Goal: Information Seeking & Learning: Learn about a topic

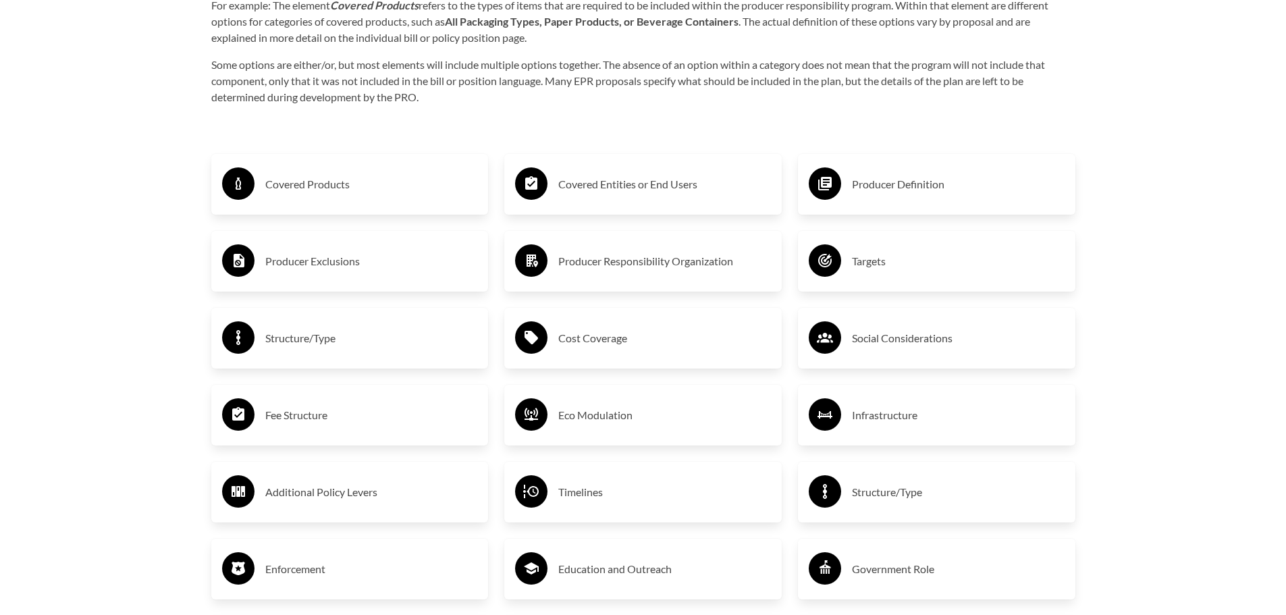
scroll to position [2363, 0]
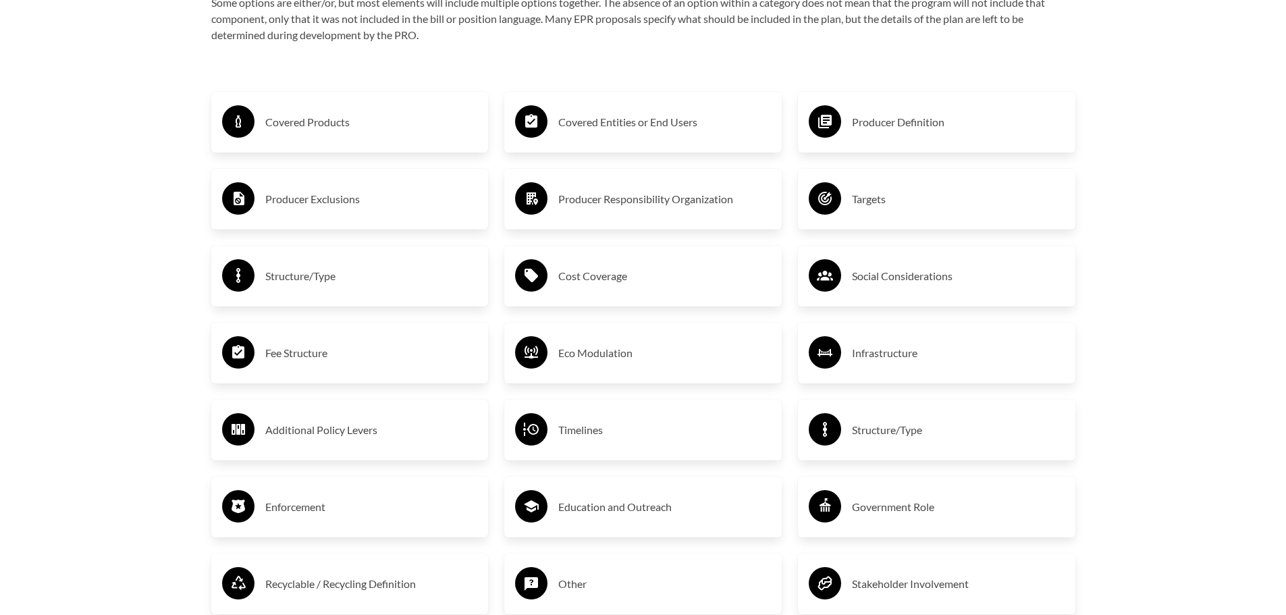
click at [588, 355] on h3 "Eco Modulation" at bounding box center [664, 353] width 213 height 22
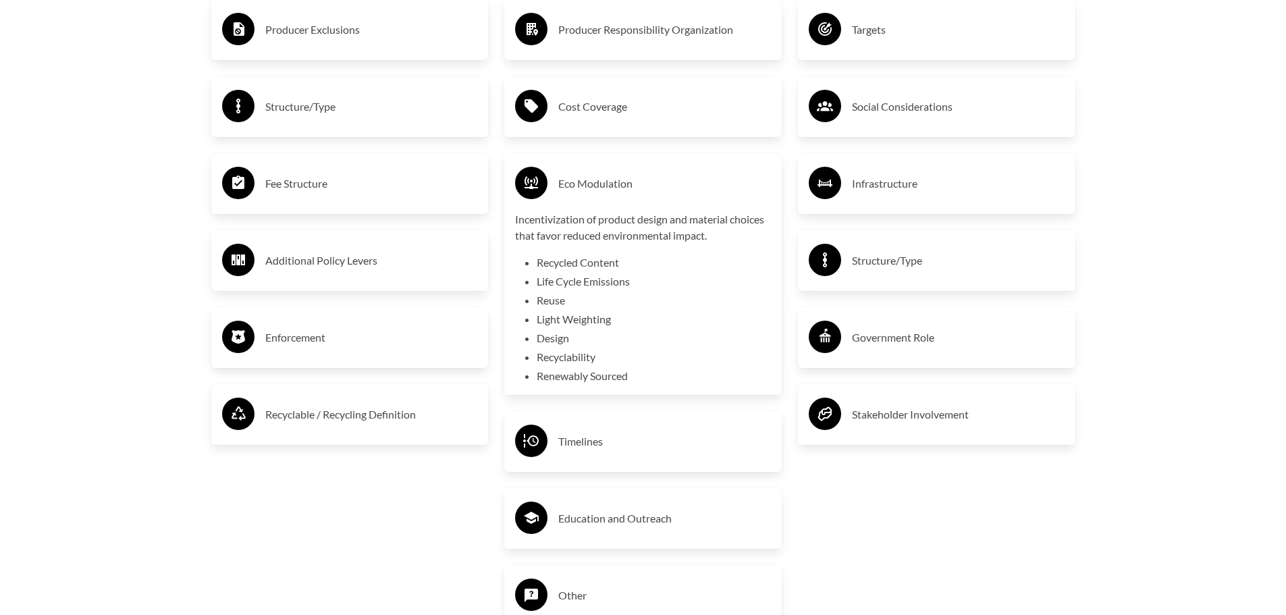
scroll to position [2565, 0]
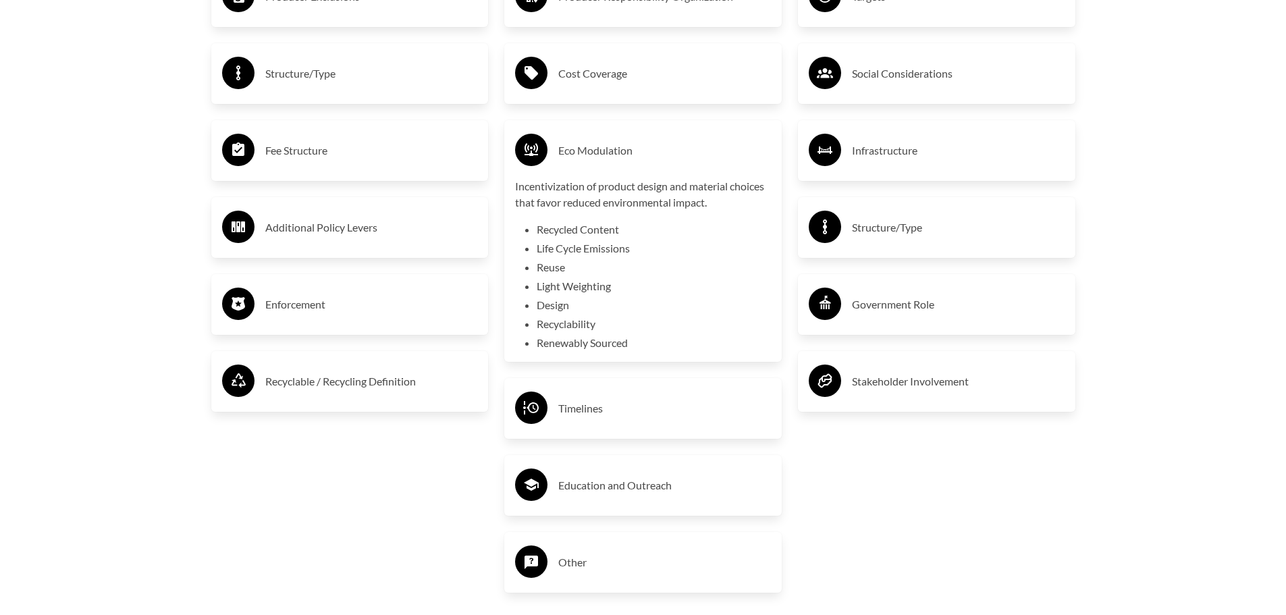
click at [928, 298] on h3 "Government Role" at bounding box center [958, 305] width 213 height 22
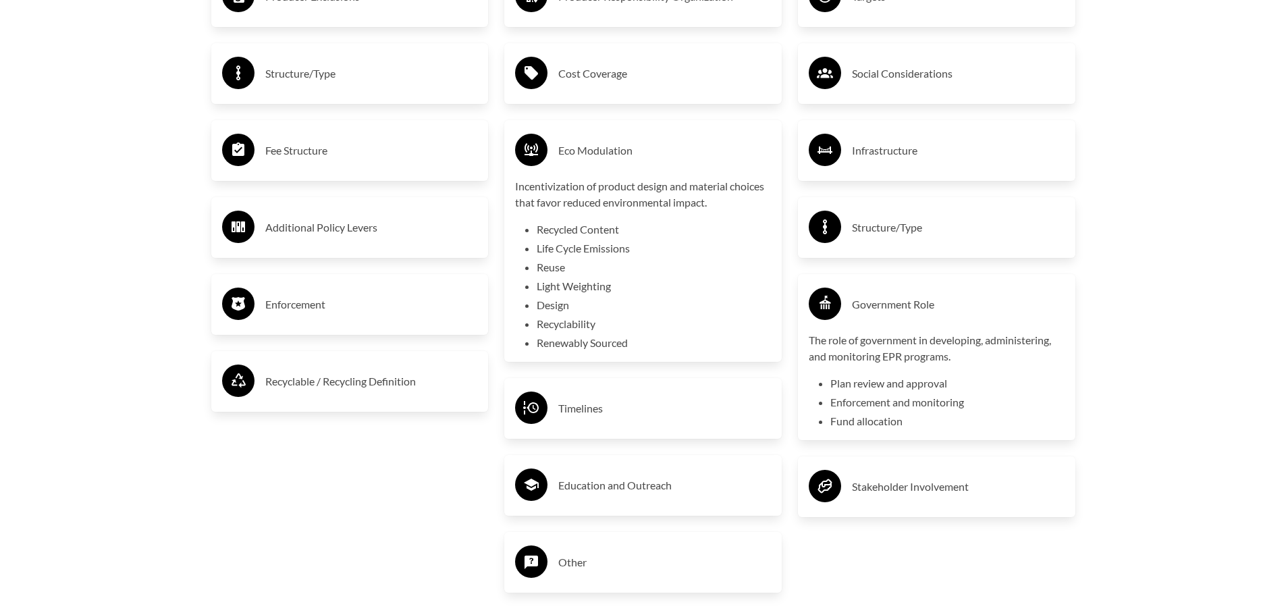
click at [278, 292] on div "Enforcement" at bounding box center [350, 304] width 256 height 39
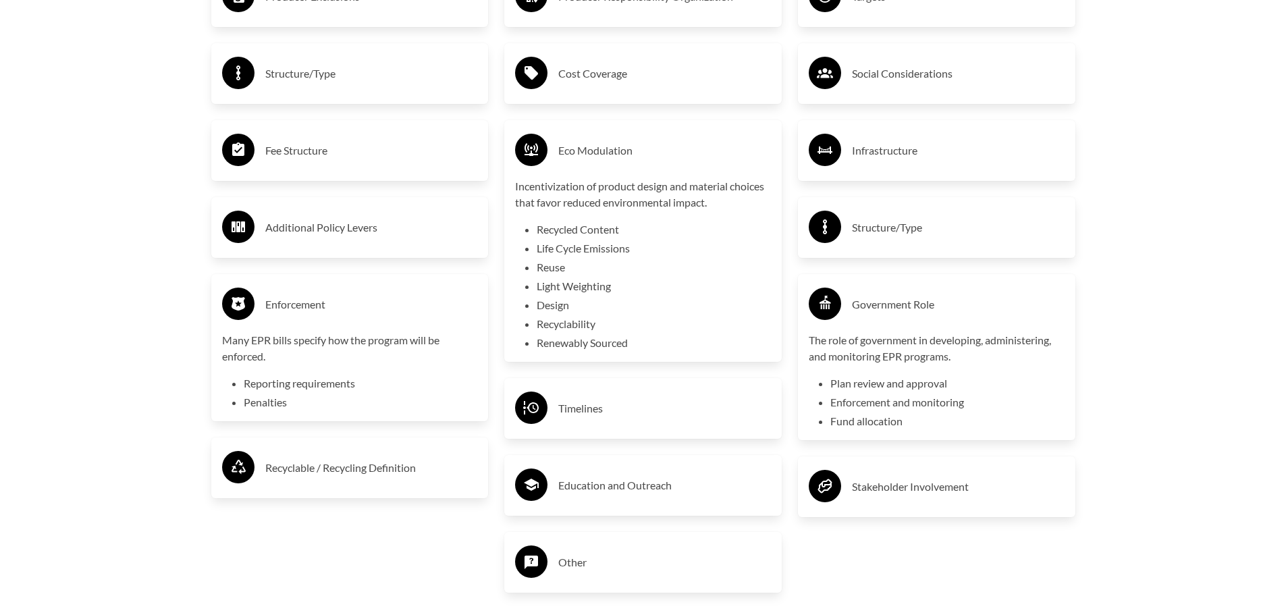
click at [307, 225] on h3 "Additional Policy Levers" at bounding box center [371, 228] width 213 height 22
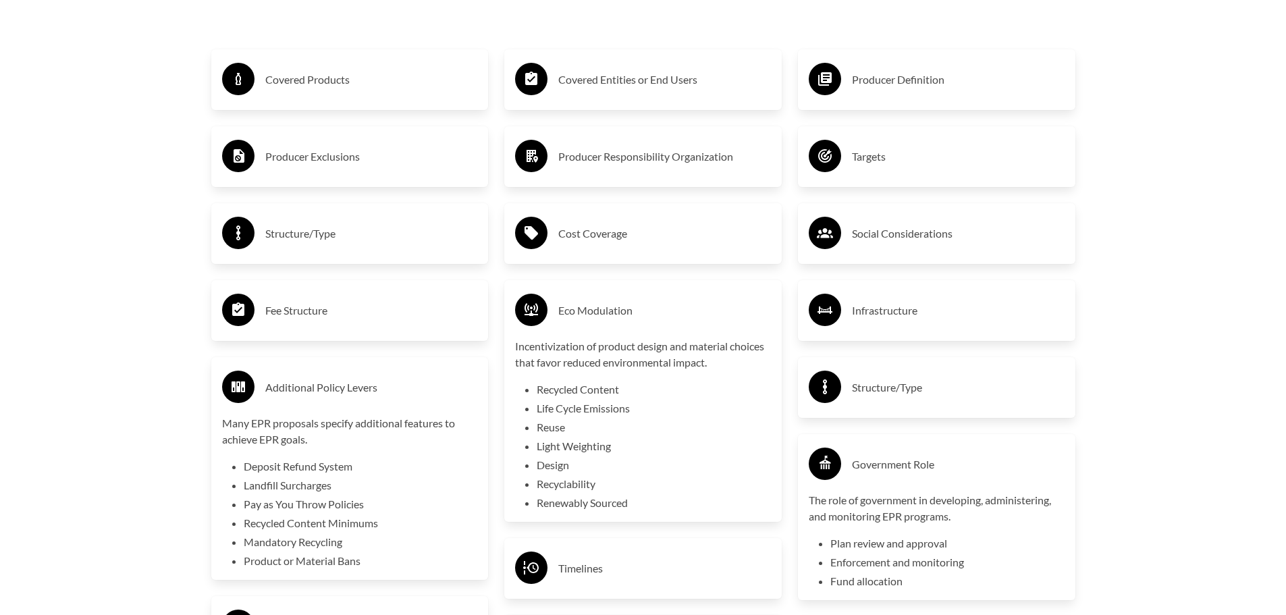
scroll to position [2363, 0]
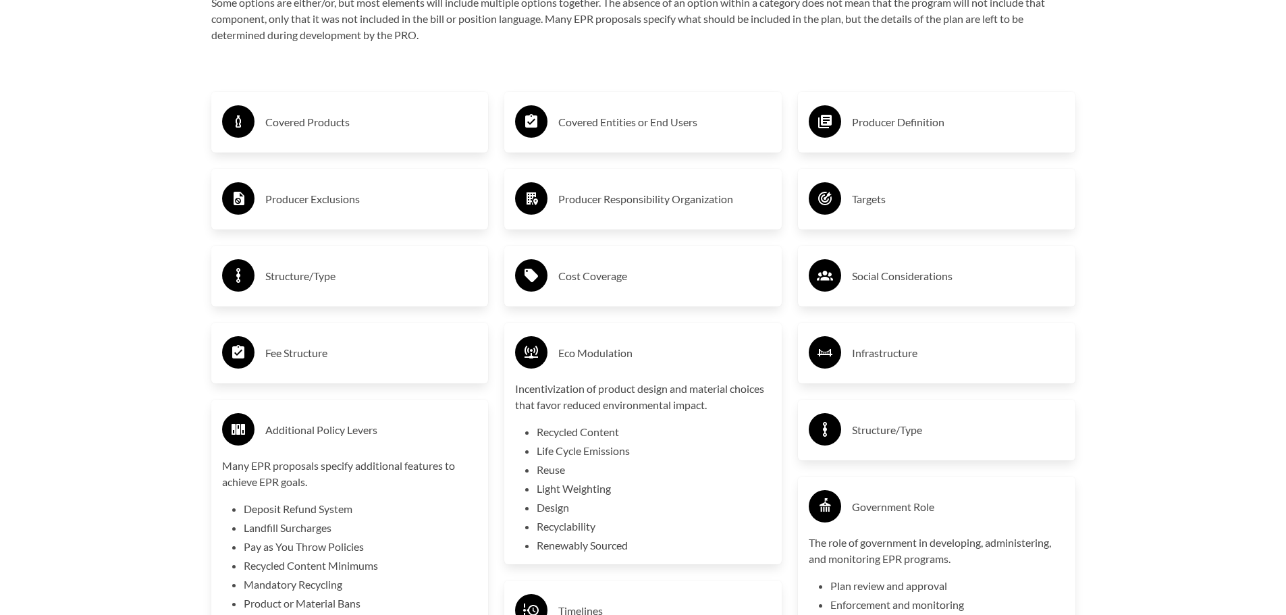
click at [314, 194] on h3 "Producer Exclusions" at bounding box center [371, 199] width 213 height 22
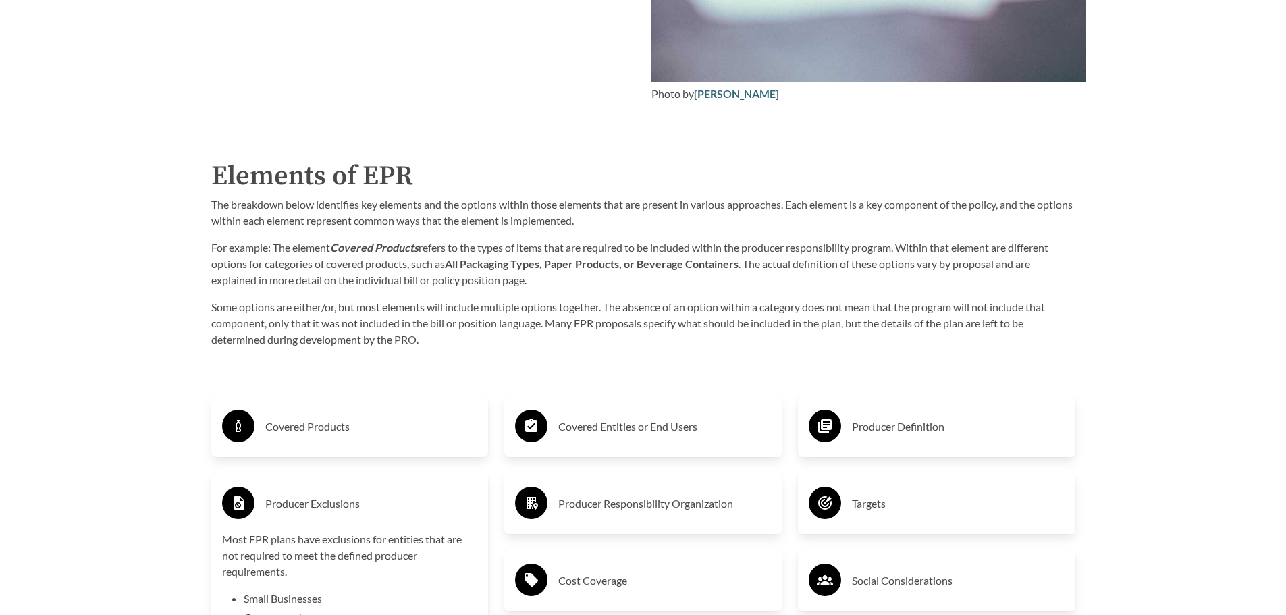
scroll to position [2295, 0]
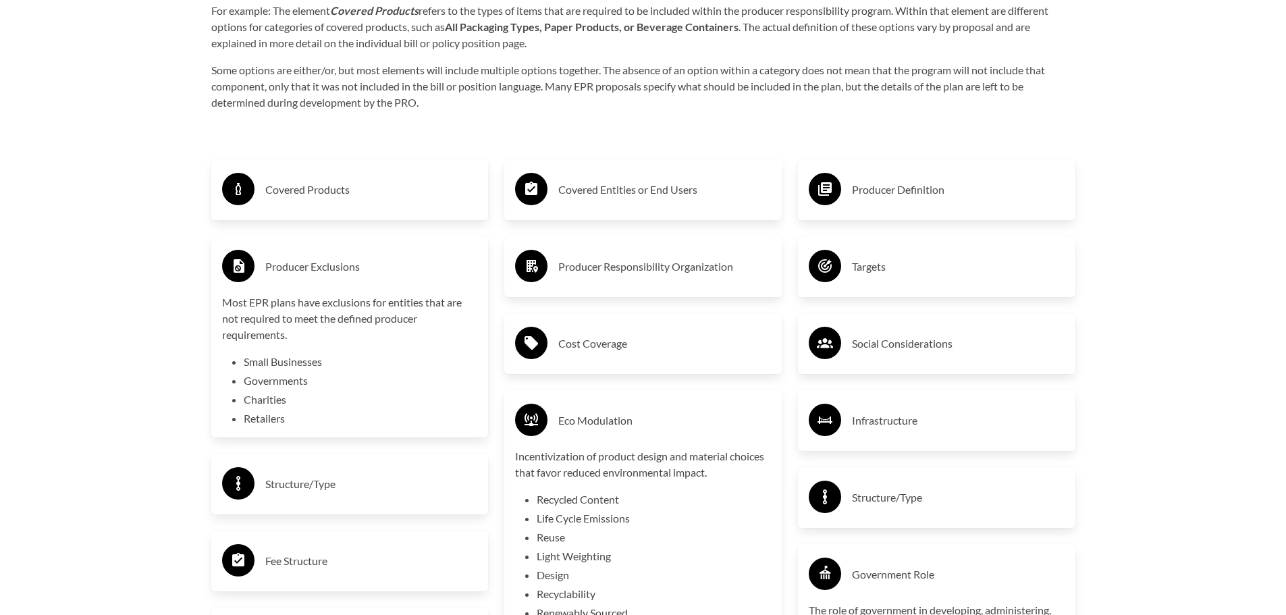
click at [618, 345] on h3 "Cost Coverage" at bounding box center [664, 344] width 213 height 22
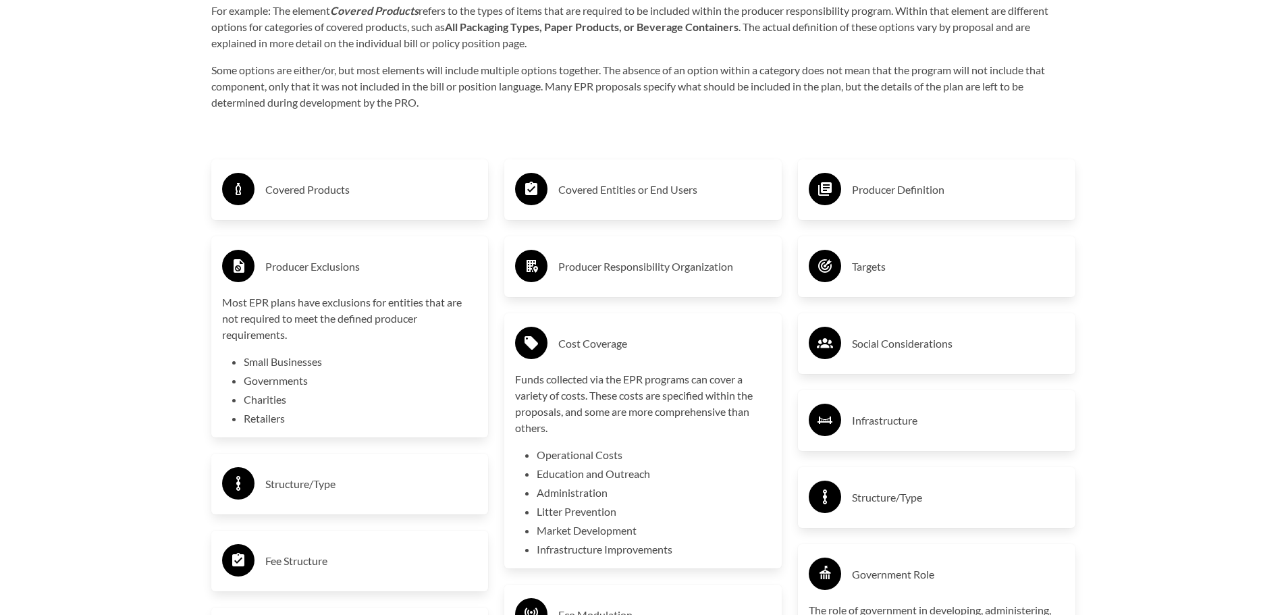
click at [890, 281] on div "Targets" at bounding box center [937, 266] width 256 height 39
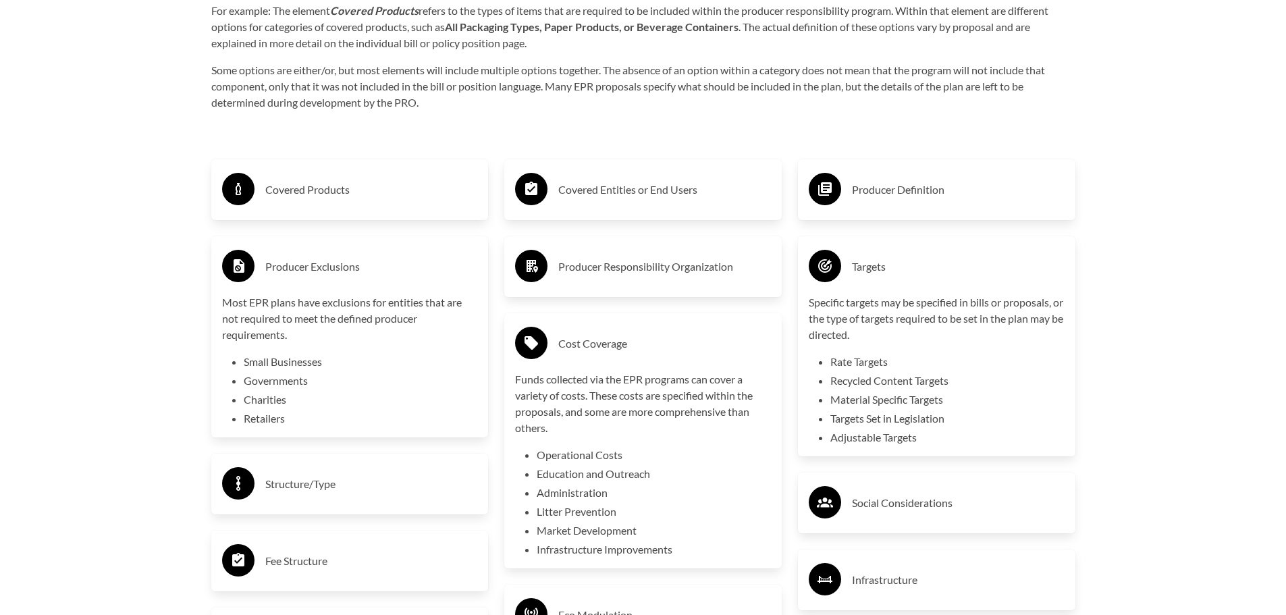
click at [930, 502] on h3 "Social Considerations" at bounding box center [958, 503] width 213 height 22
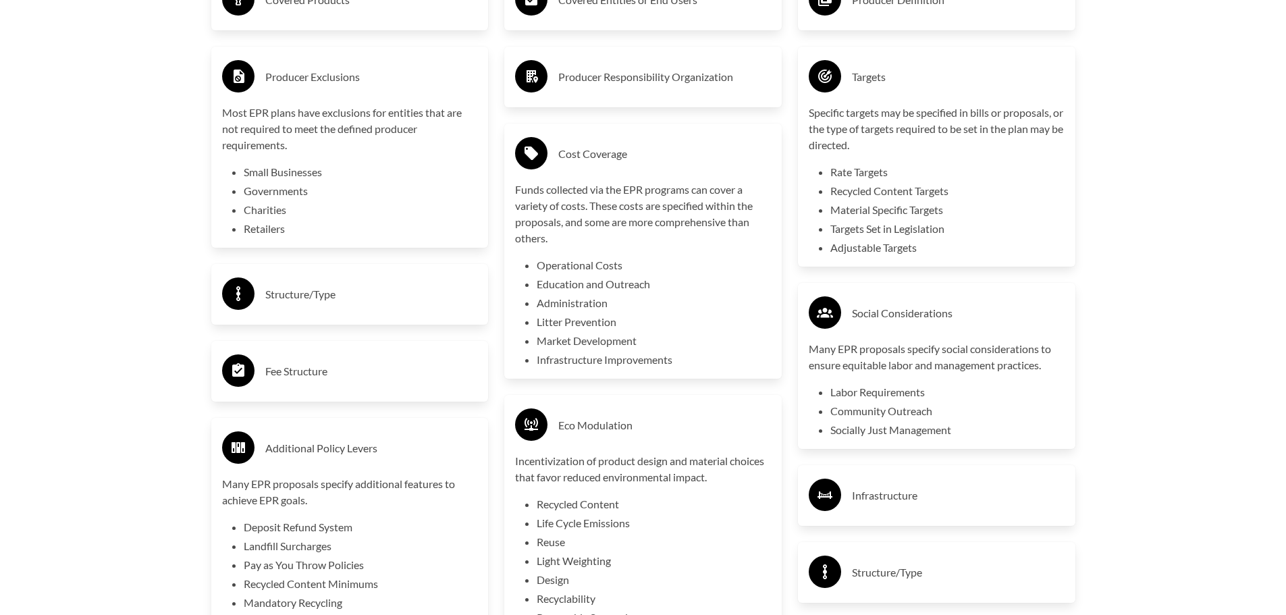
scroll to position [2498, 0]
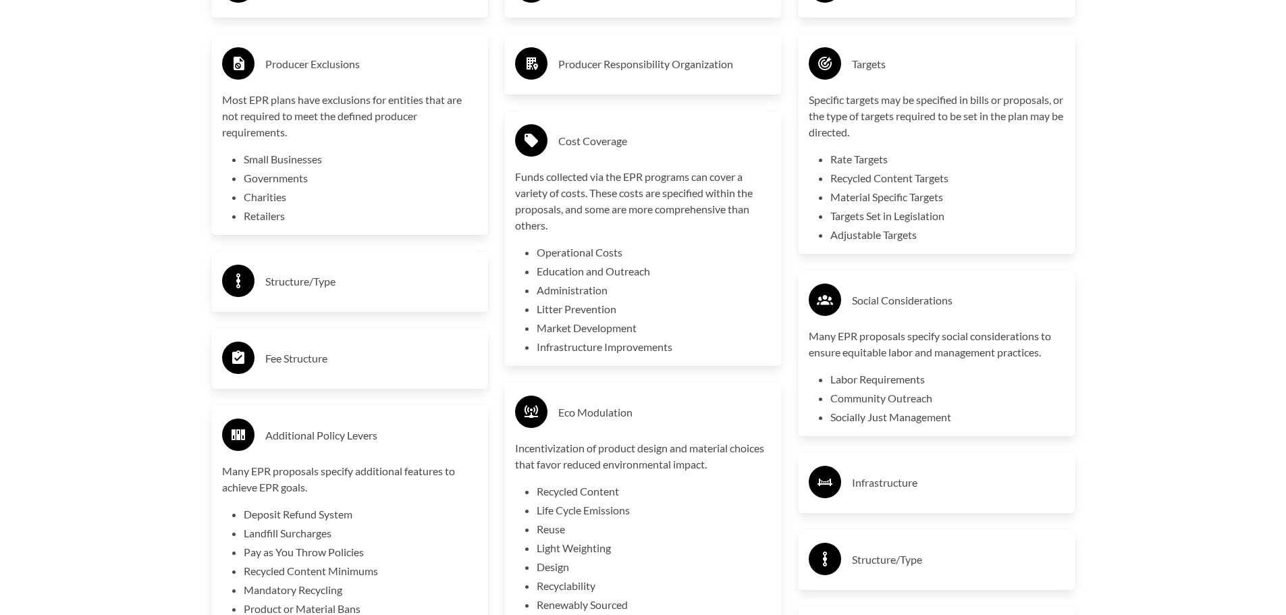
click at [916, 467] on div "Infrastructure" at bounding box center [937, 482] width 256 height 39
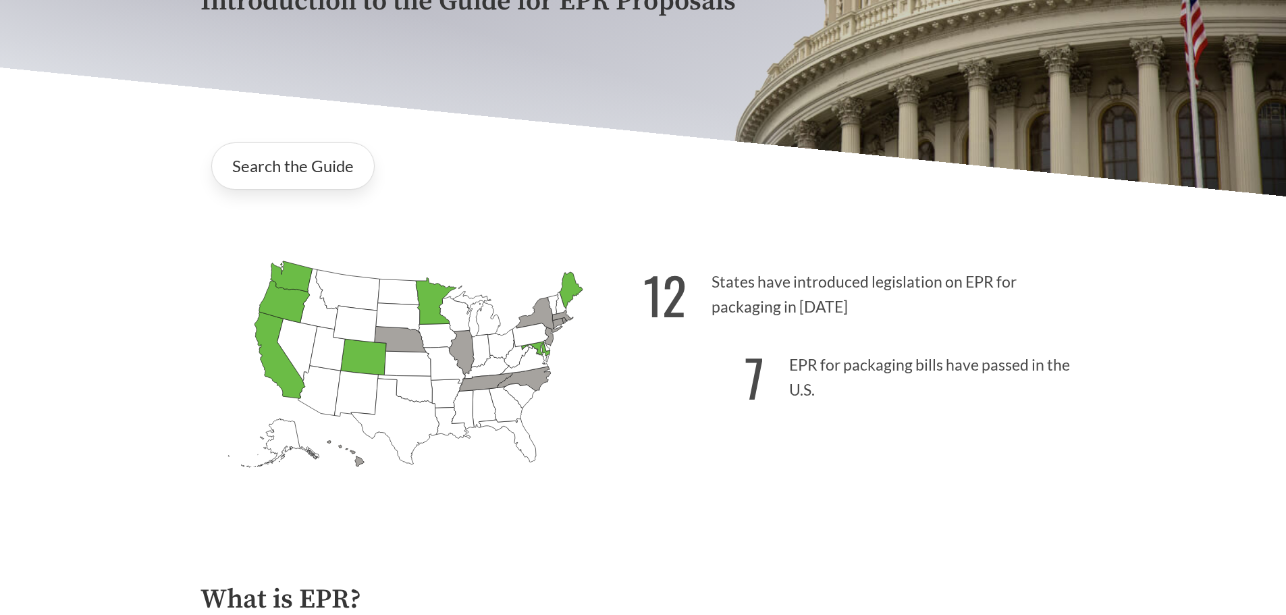
scroll to position [270, 0]
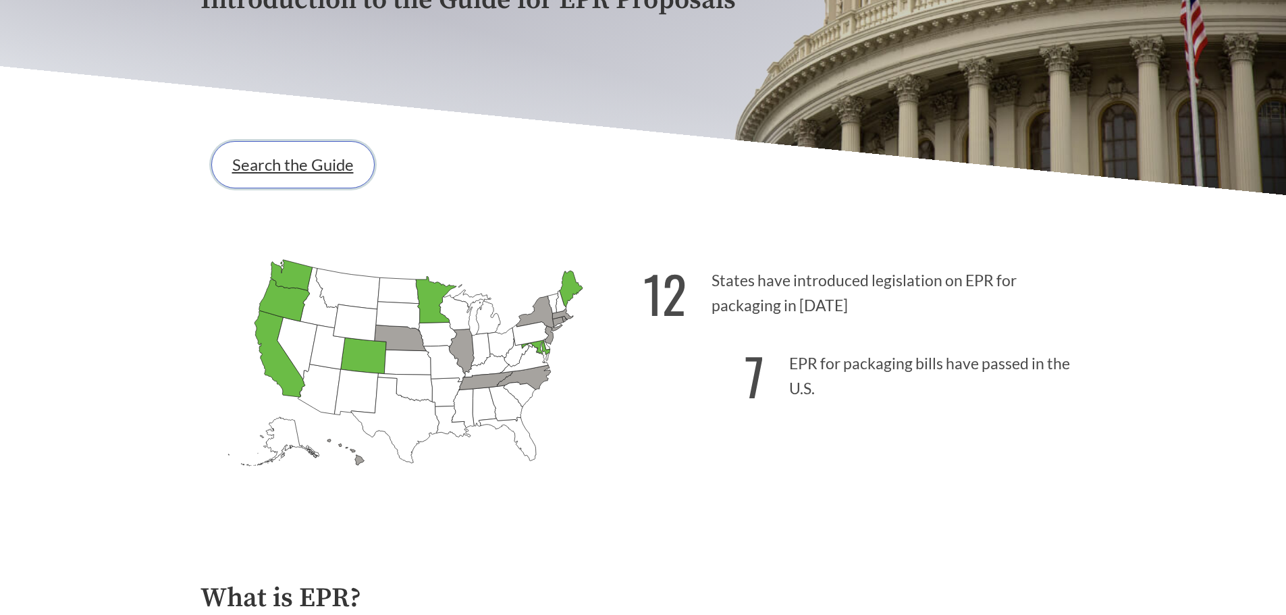
click at [311, 165] on link "Search the Guide" at bounding box center [292, 164] width 163 height 47
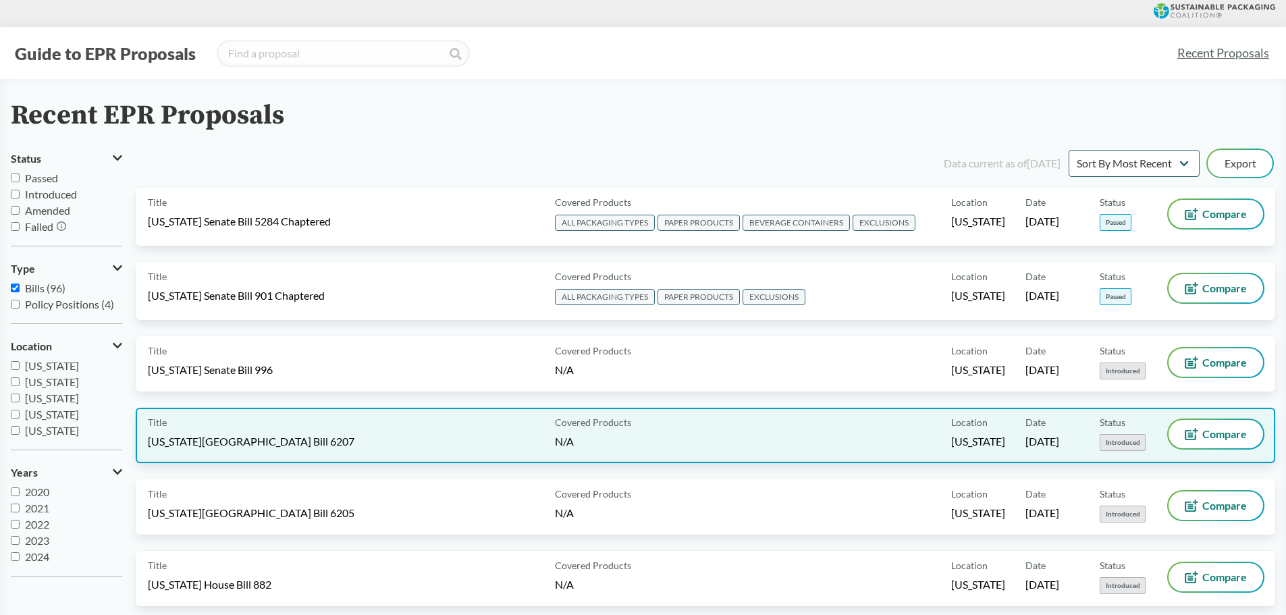
drag, startPoint x: 416, startPoint y: 162, endPoint x: 424, endPoint y: 160, distance: 7.7
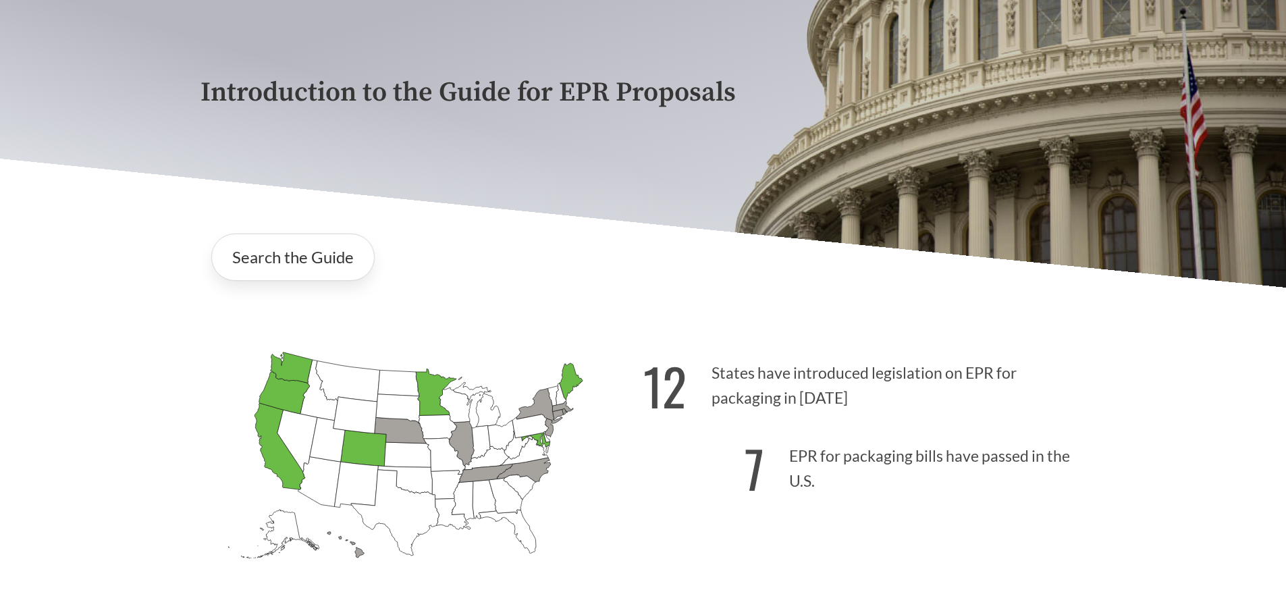
scroll to position [270, 0]
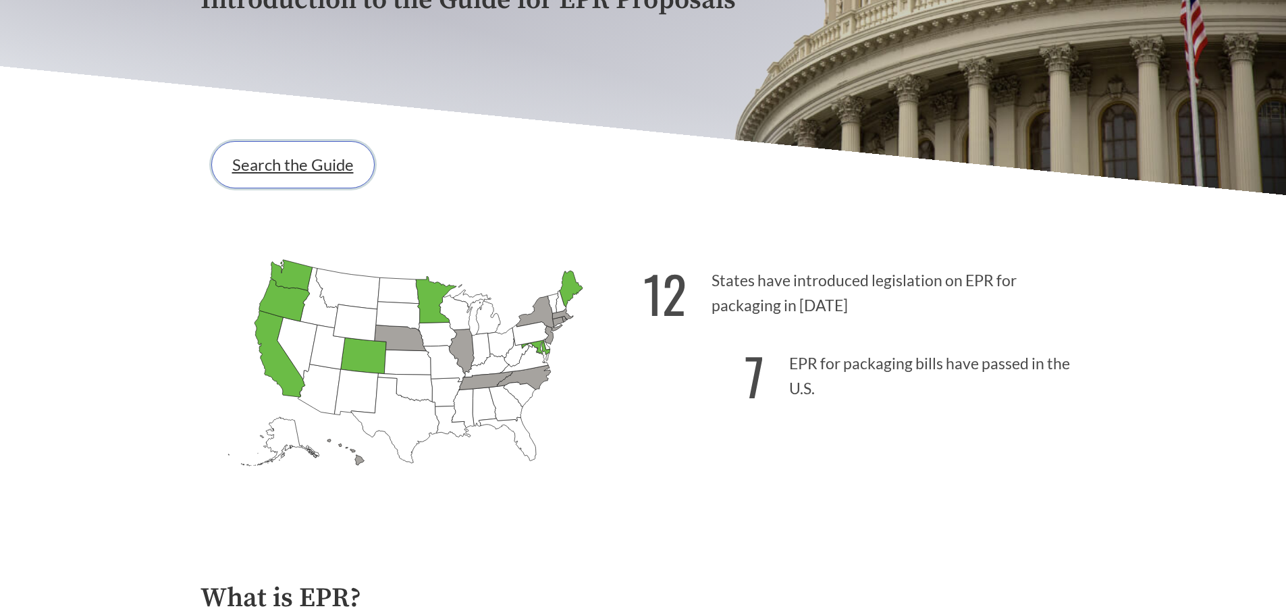
click at [342, 188] on link "Search the Guide" at bounding box center [292, 164] width 163 height 47
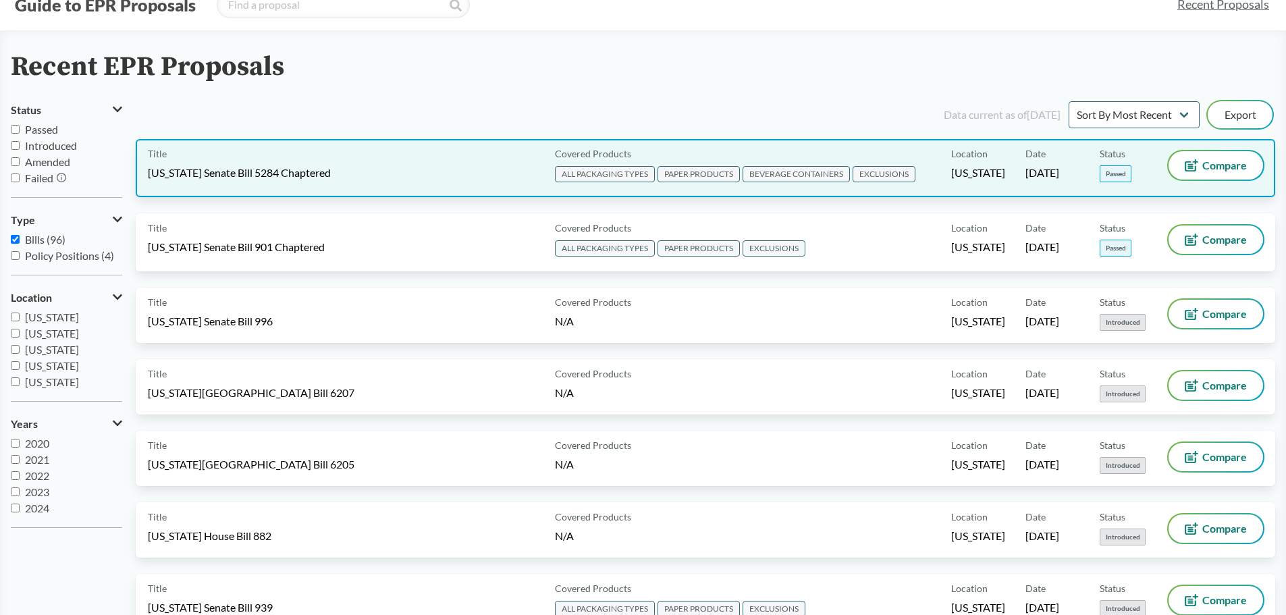
scroll to position [68, 0]
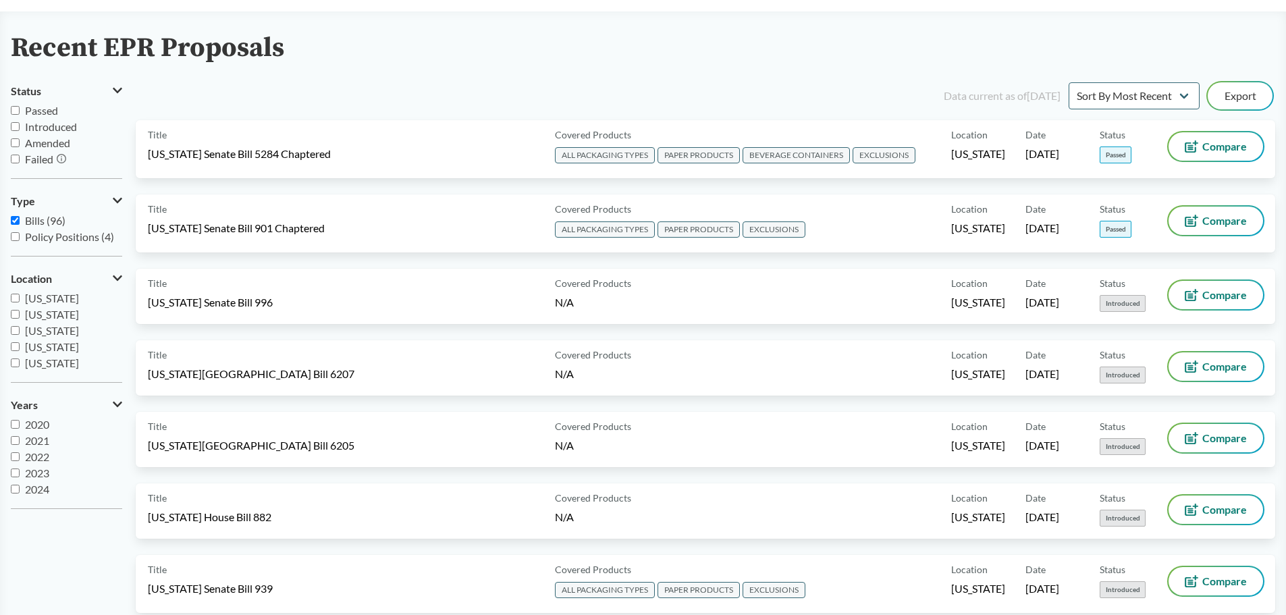
click at [14, 112] on input "Passed" at bounding box center [15, 110] width 9 height 9
checkbox input "true"
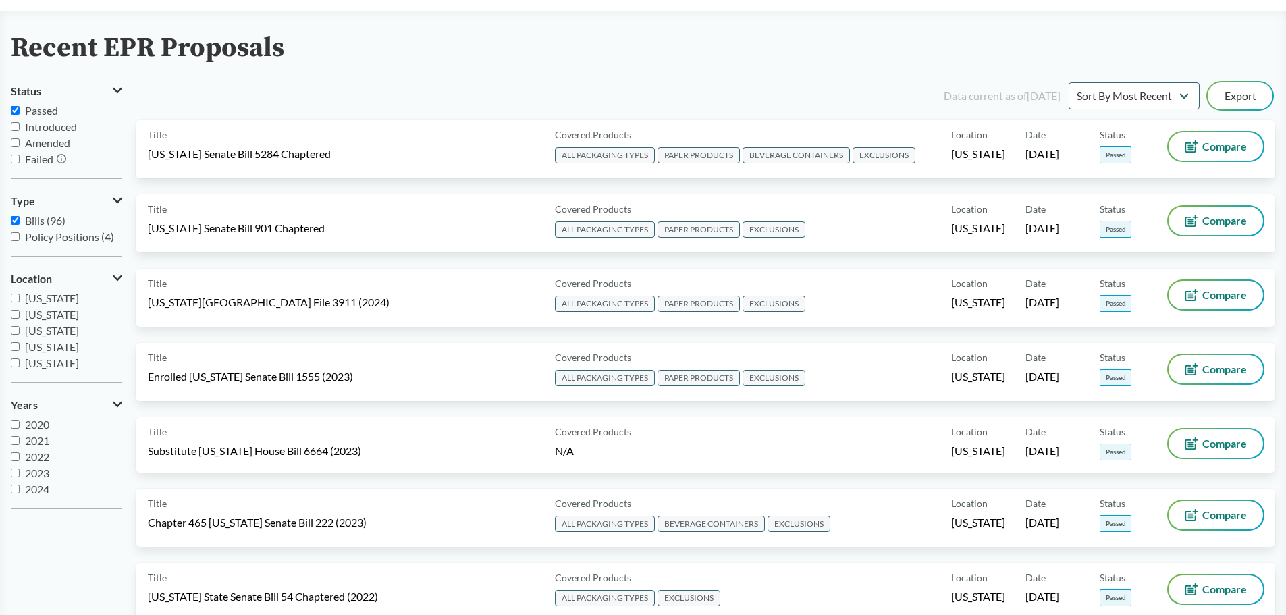
click at [11, 294] on input "[US_STATE]" at bounding box center [15, 298] width 9 height 9
checkbox input "true"
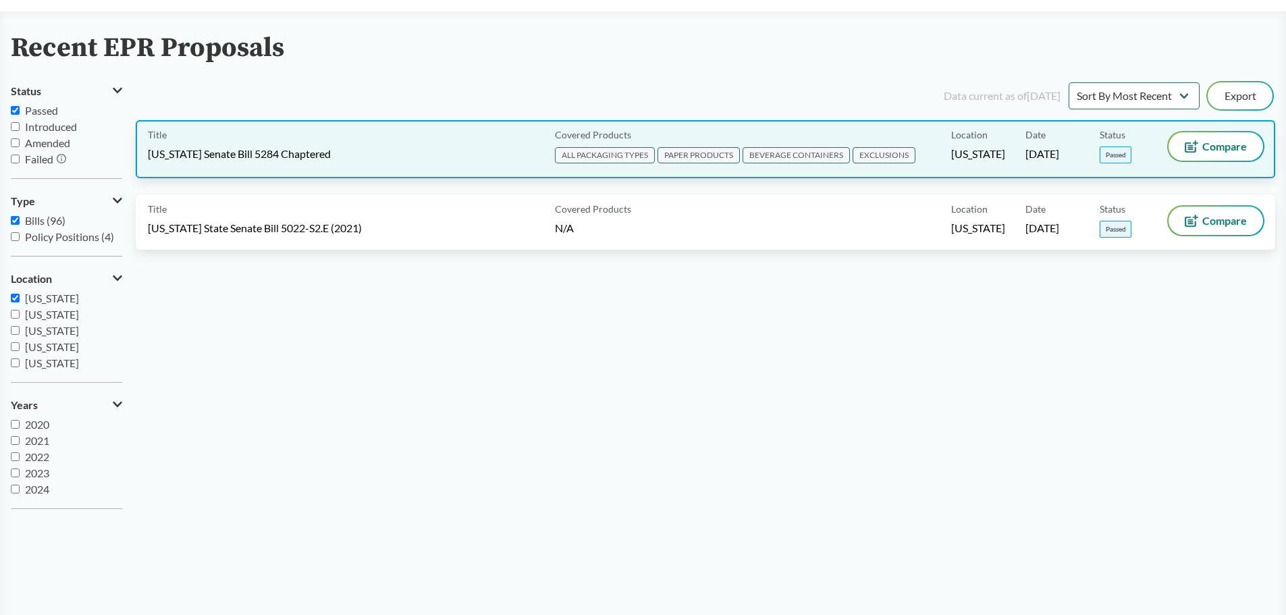
click at [344, 167] on div "Title [US_STATE] Senate Bill 5284 Chaptered Covered Products ALL PACKAGING TYPE…" at bounding box center [705, 149] width 1139 height 58
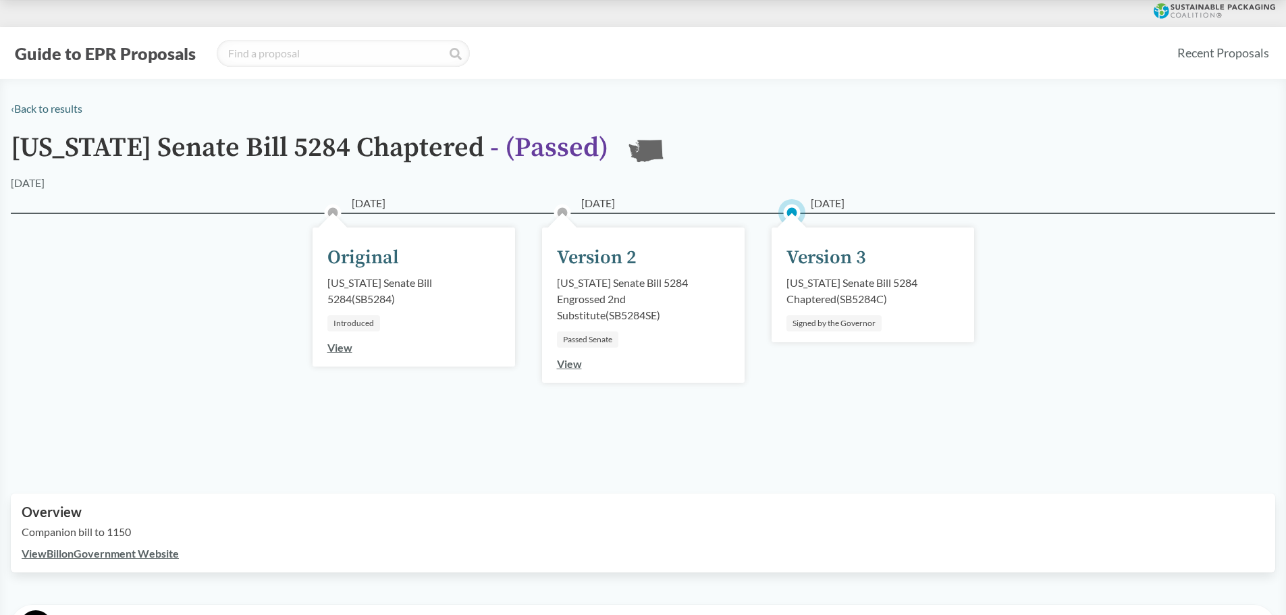
click at [571, 360] on link "View" at bounding box center [569, 363] width 25 height 13
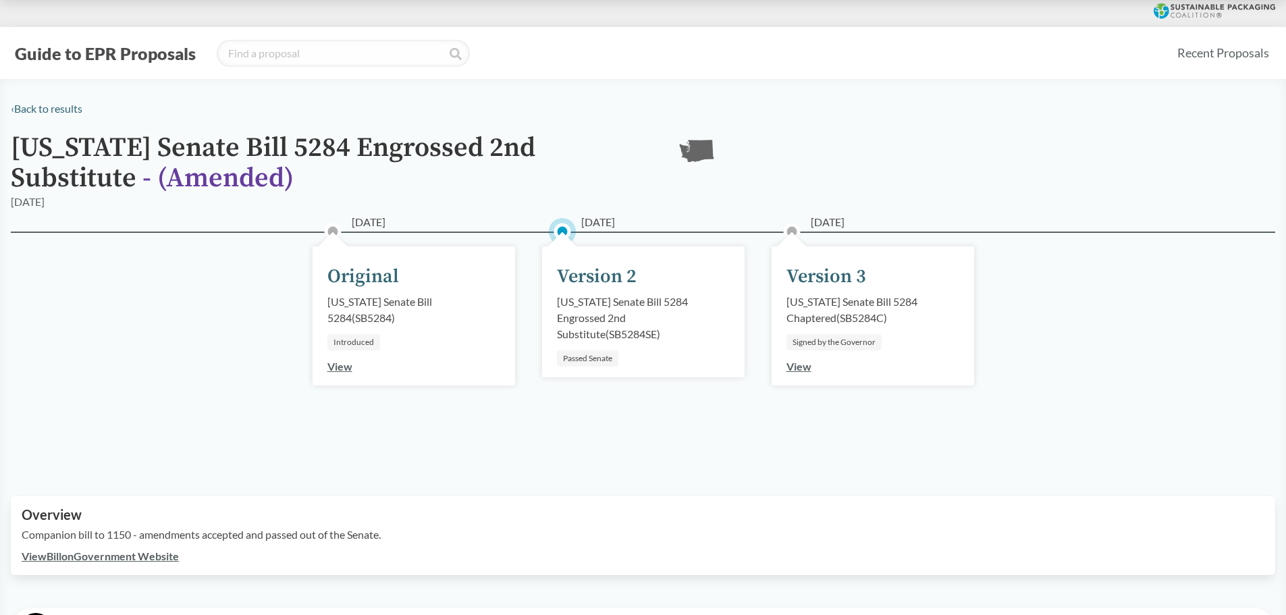
click at [795, 369] on link "View" at bounding box center [798, 366] width 25 height 13
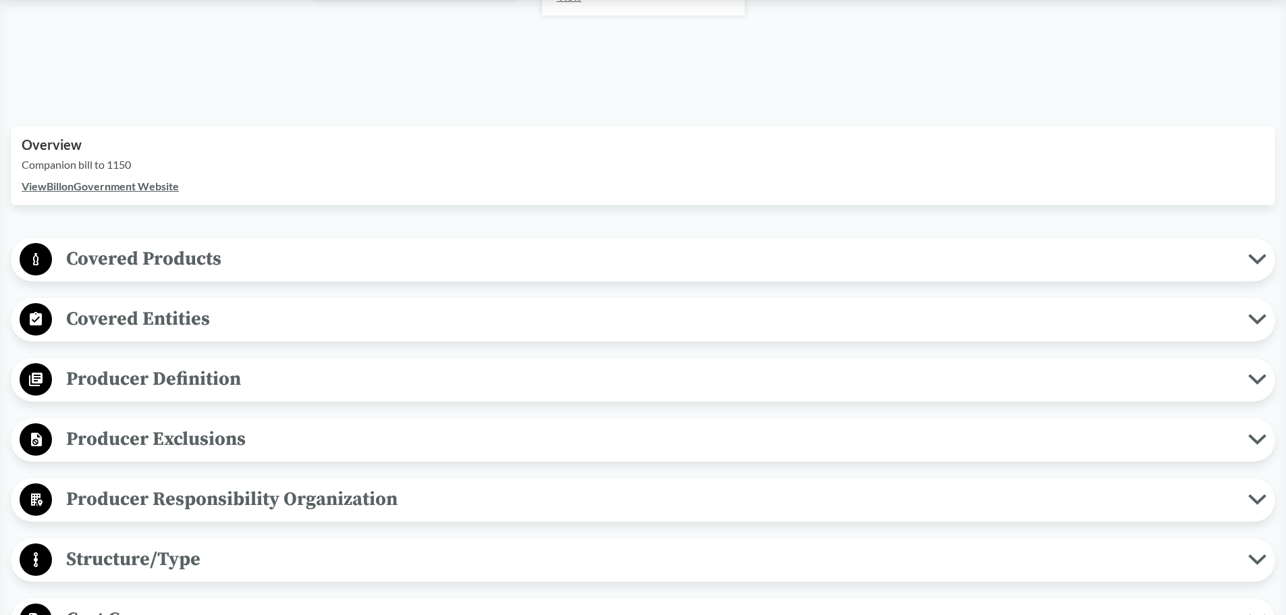
scroll to position [405, 0]
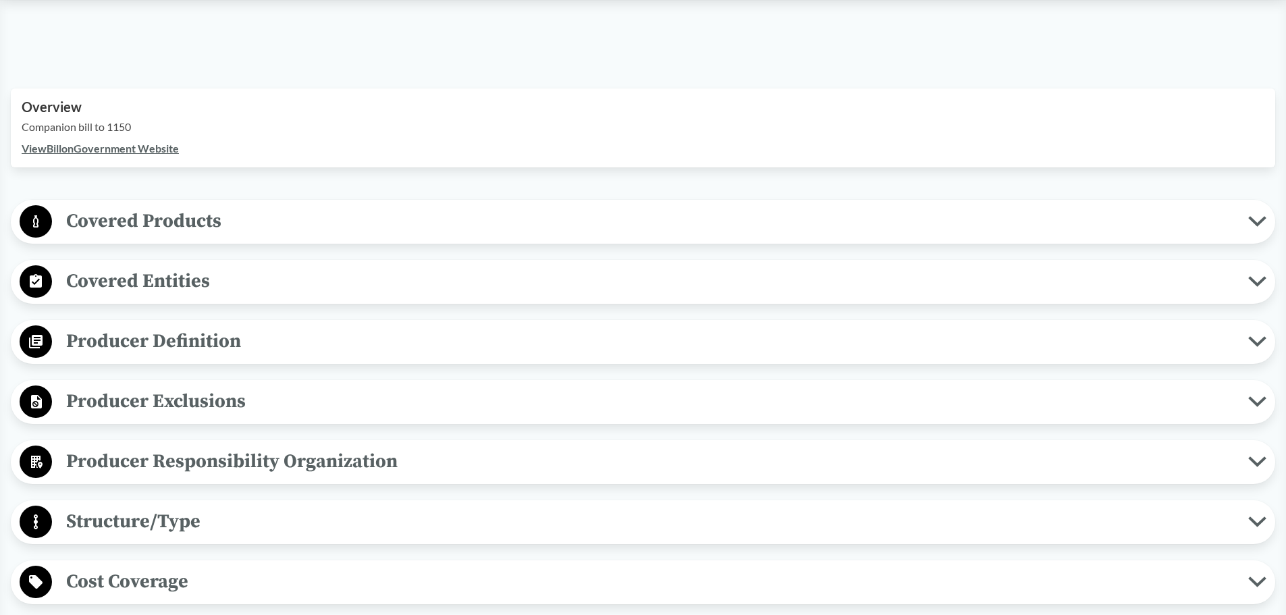
click at [167, 223] on span "Covered Products" at bounding box center [650, 221] width 1196 height 30
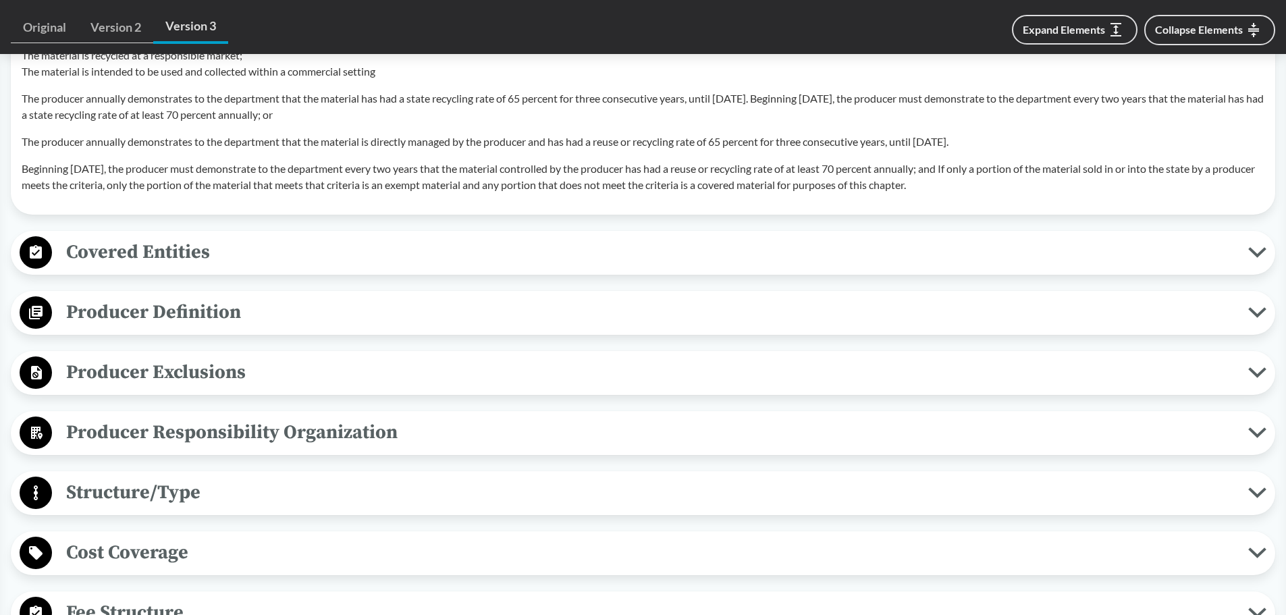
scroll to position [1553, 0]
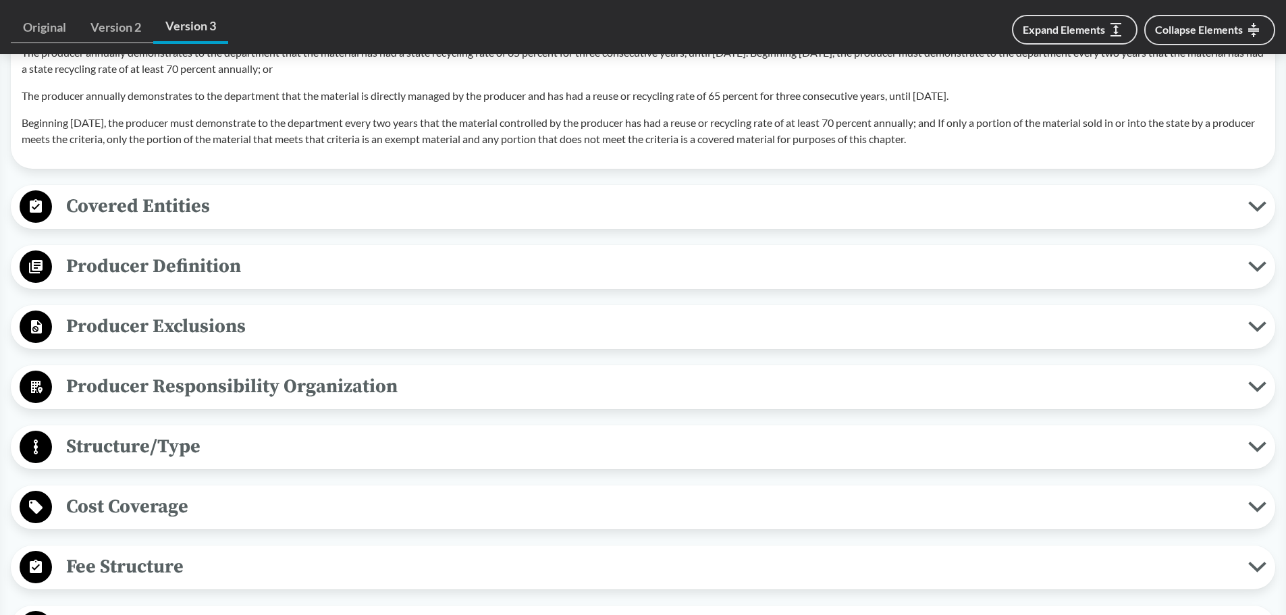
click at [466, 383] on span "Producer Responsibility Organization" at bounding box center [650, 386] width 1196 height 30
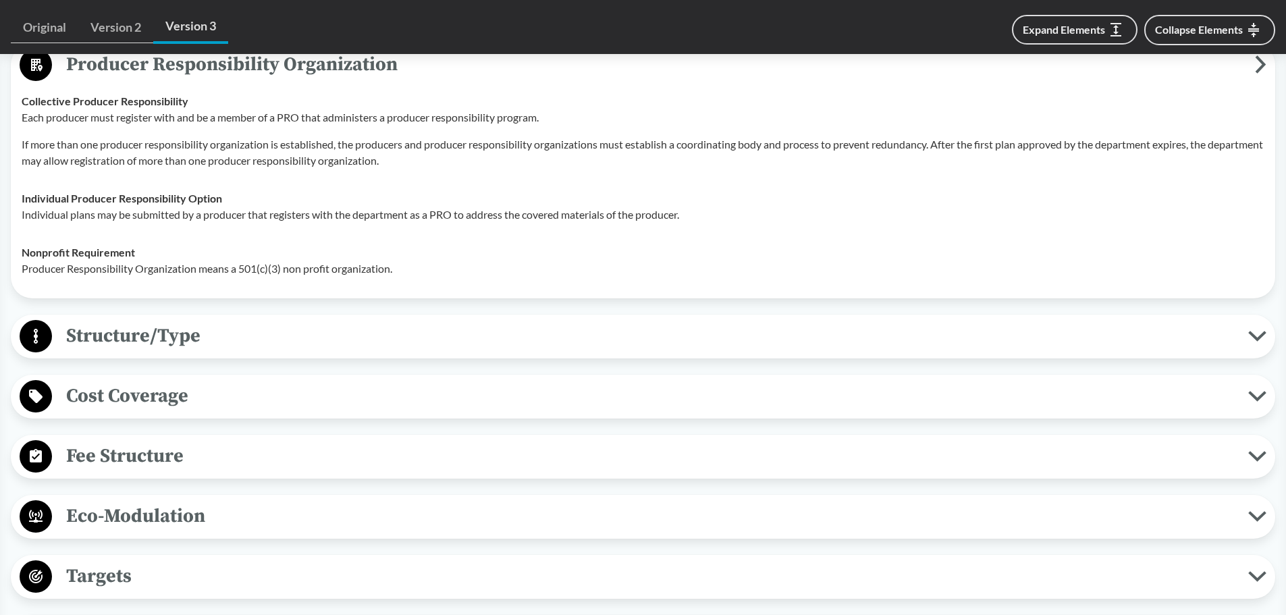
scroll to position [1890, 0]
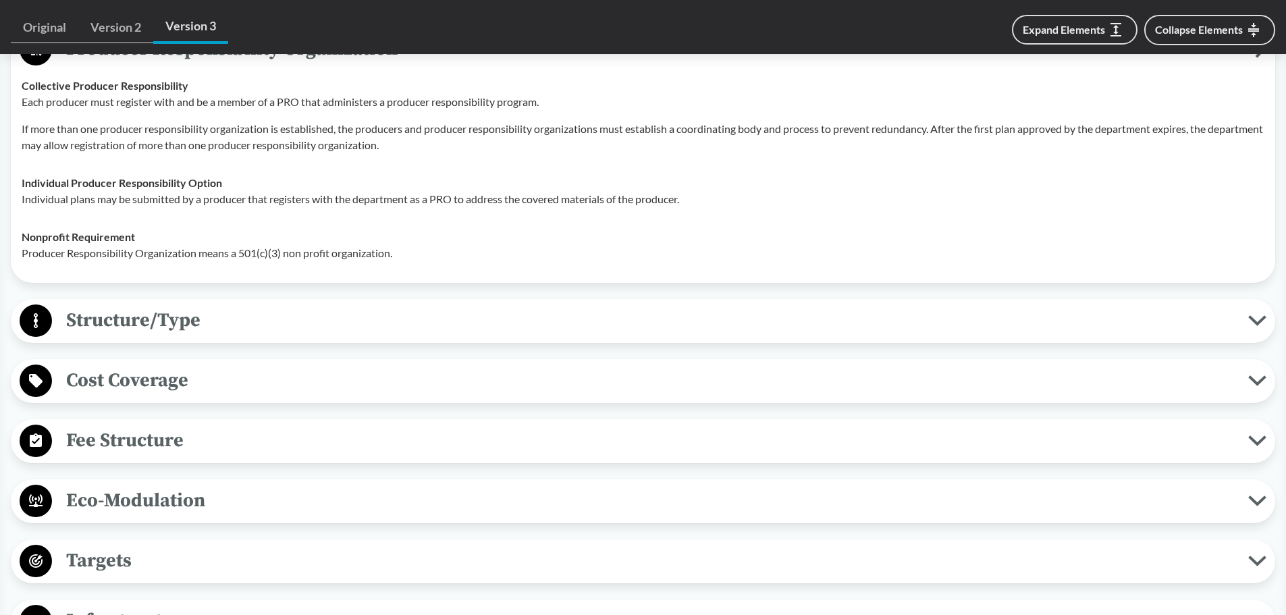
click at [425, 316] on span "Structure/Type" at bounding box center [650, 320] width 1196 height 30
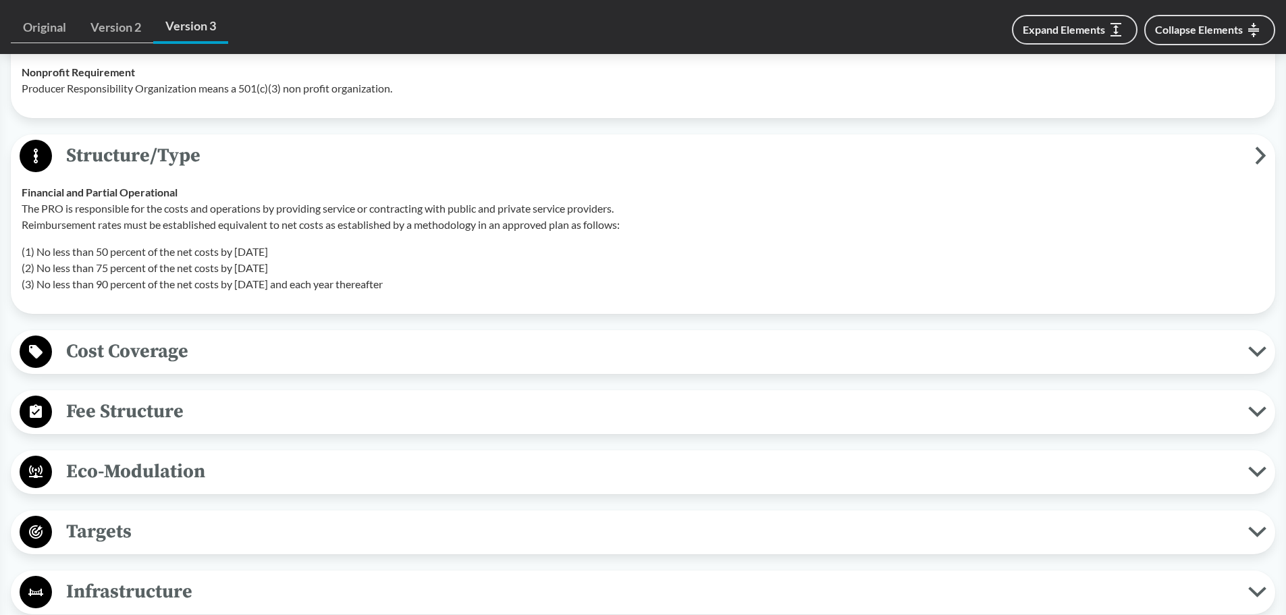
scroll to position [2160, 0]
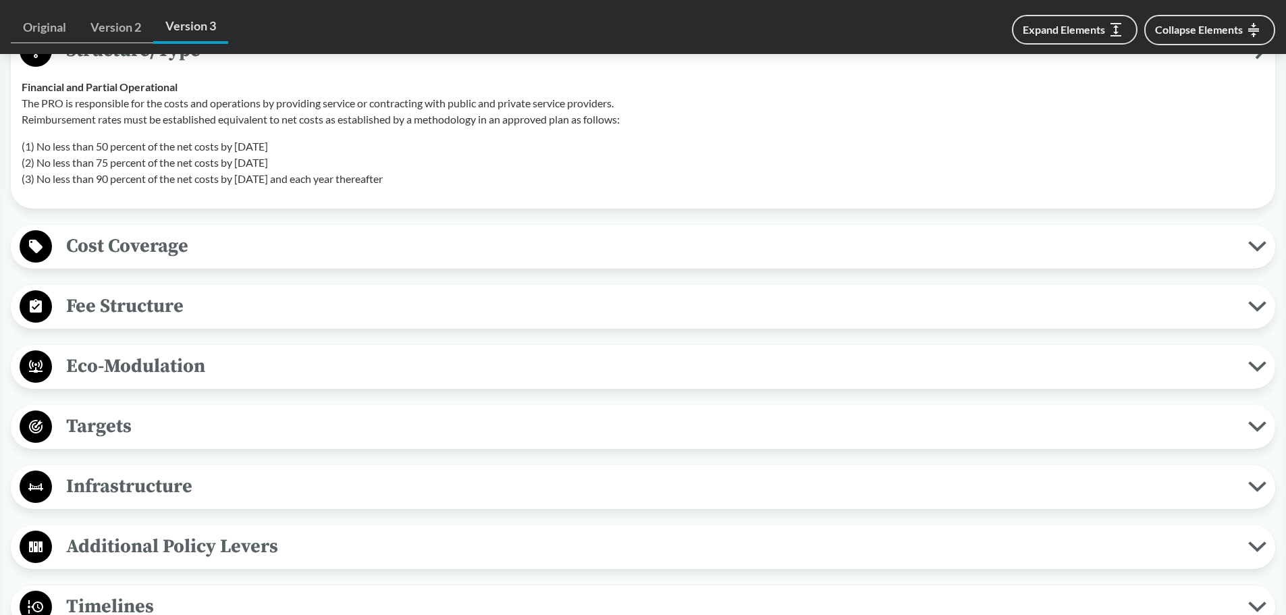
click at [297, 362] on span "Eco-Modulation" at bounding box center [650, 366] width 1196 height 30
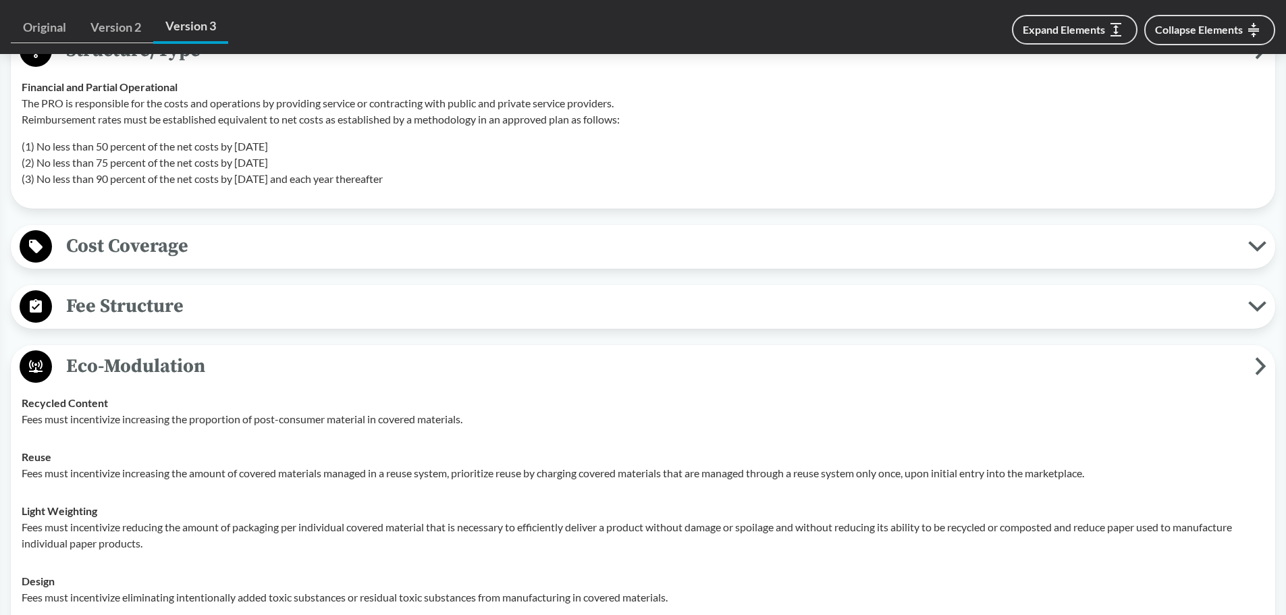
click at [250, 305] on span "Fee Structure" at bounding box center [650, 306] width 1196 height 30
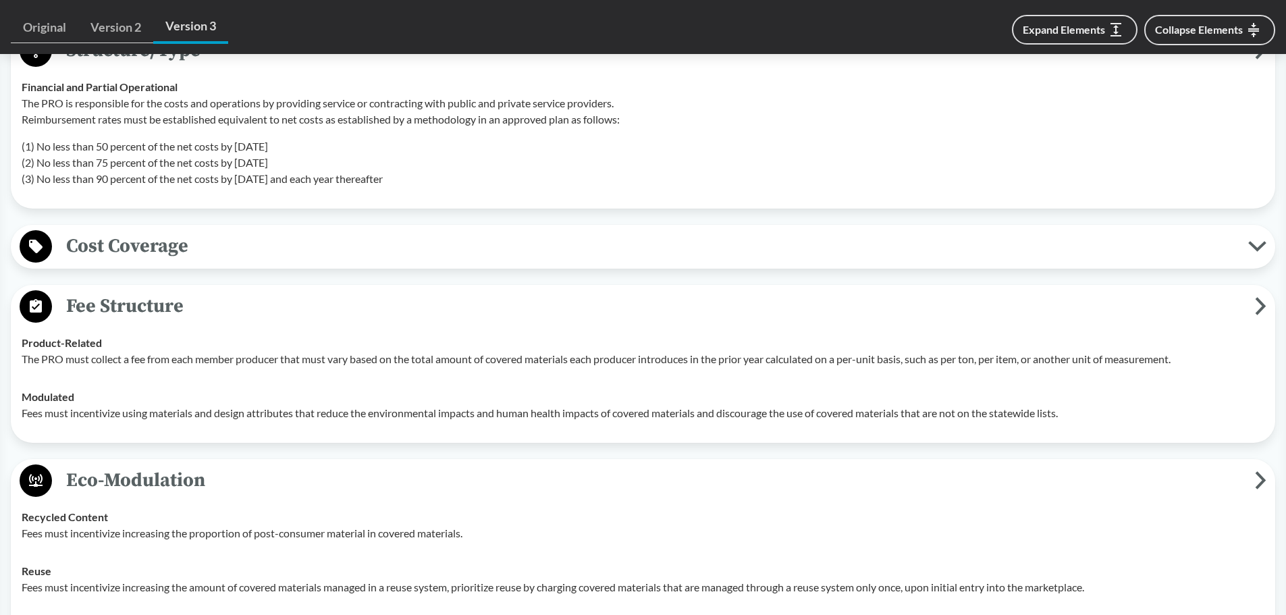
click at [254, 257] on span "Cost Coverage" at bounding box center [650, 246] width 1196 height 30
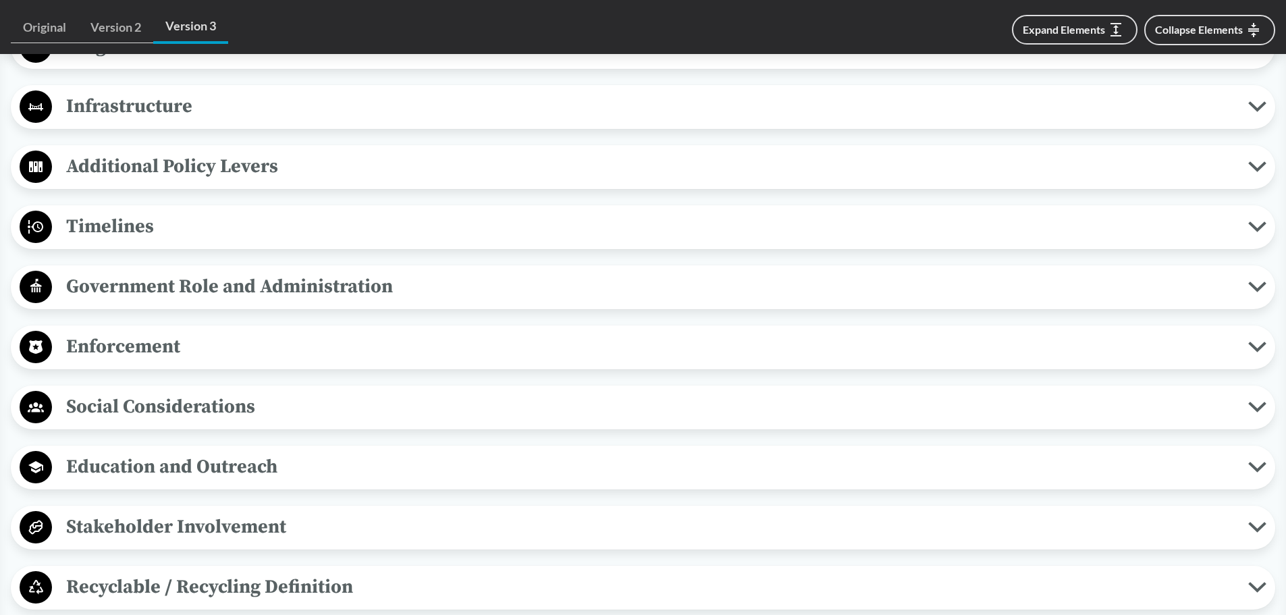
scroll to position [3240, 0]
click at [101, 240] on span "Timelines" at bounding box center [650, 225] width 1196 height 30
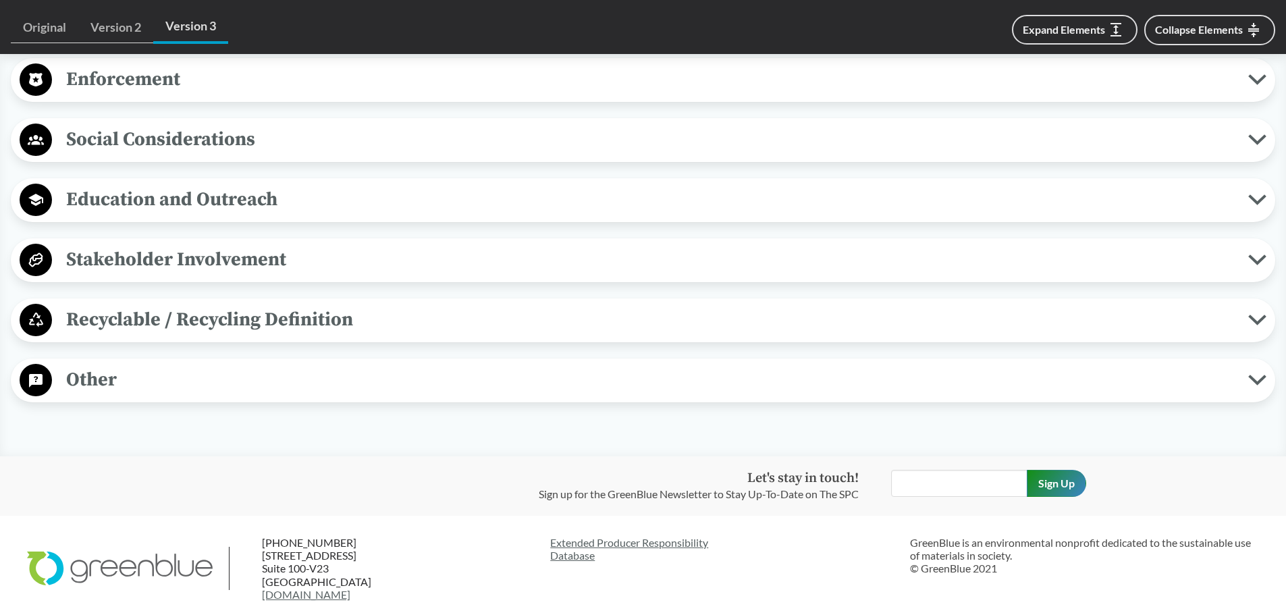
scroll to position [3780, 0]
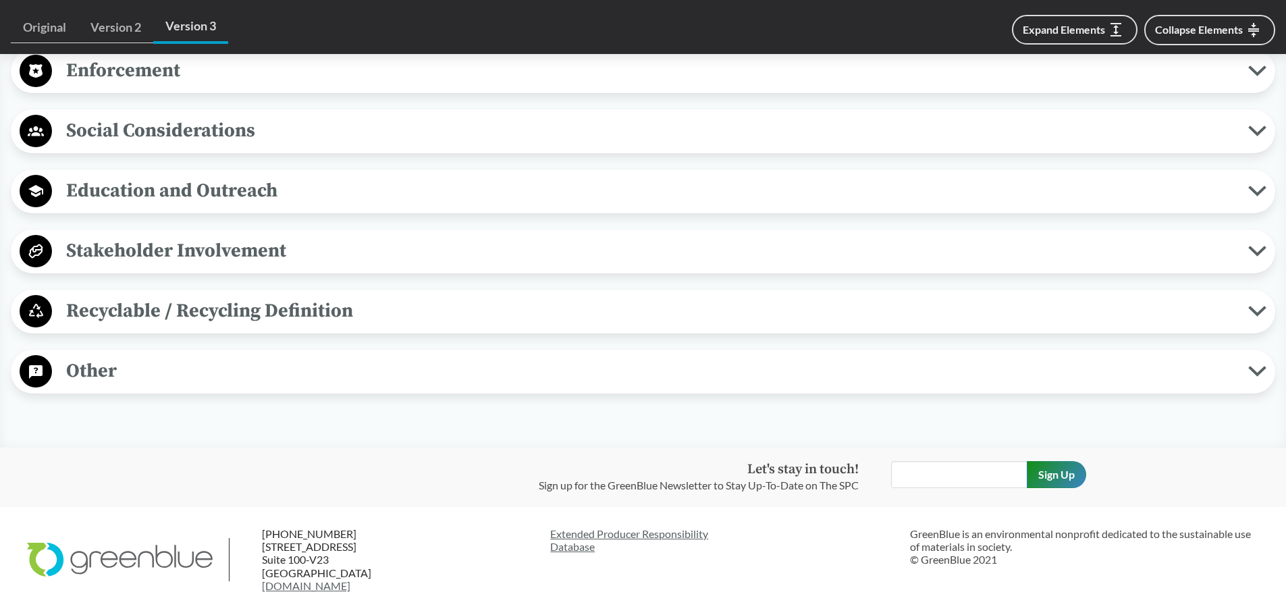
click at [150, 321] on span "Recyclable / Recycling Definition" at bounding box center [650, 311] width 1196 height 30
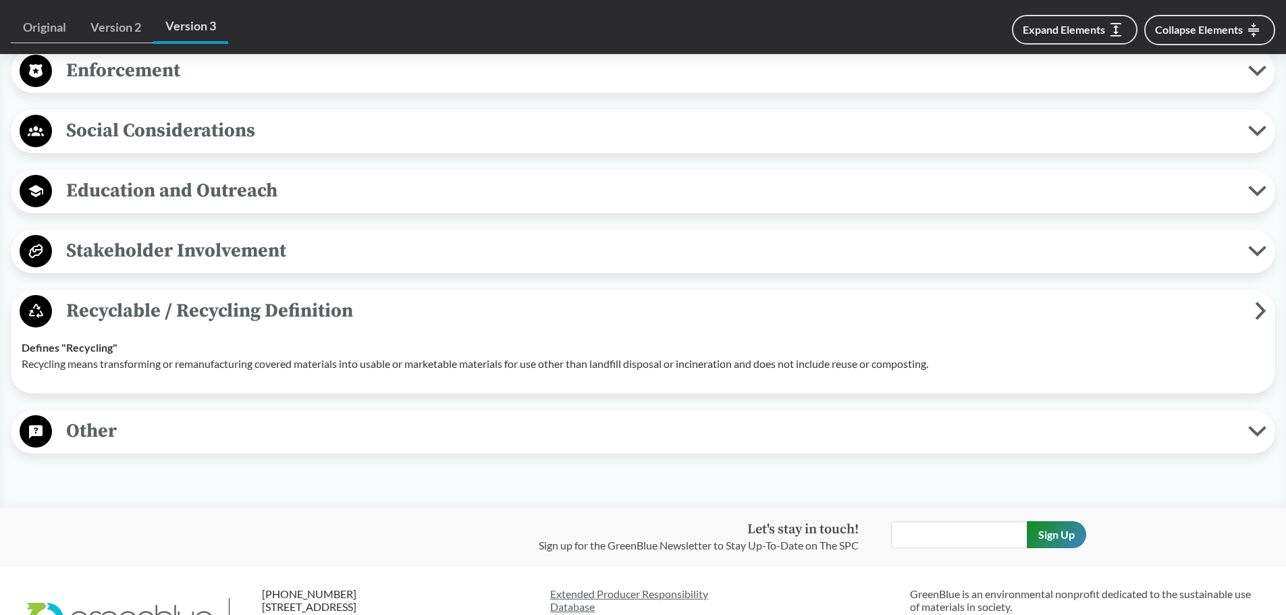
click at [140, 264] on span "Stakeholder Involvement" at bounding box center [650, 251] width 1196 height 30
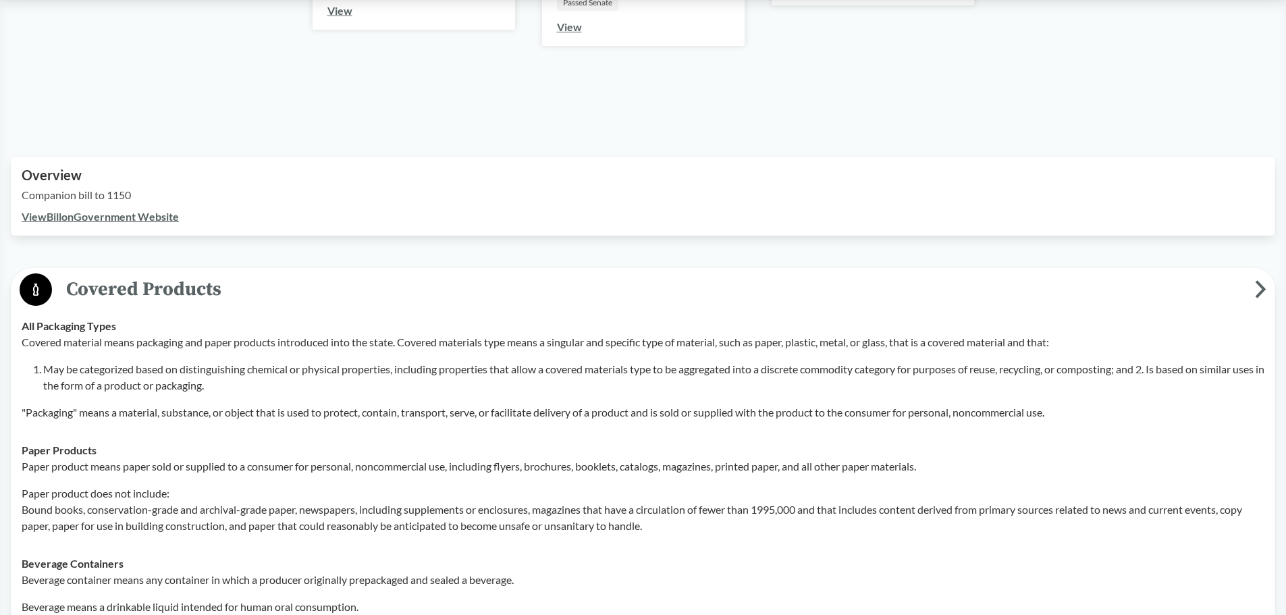
scroll to position [338, 0]
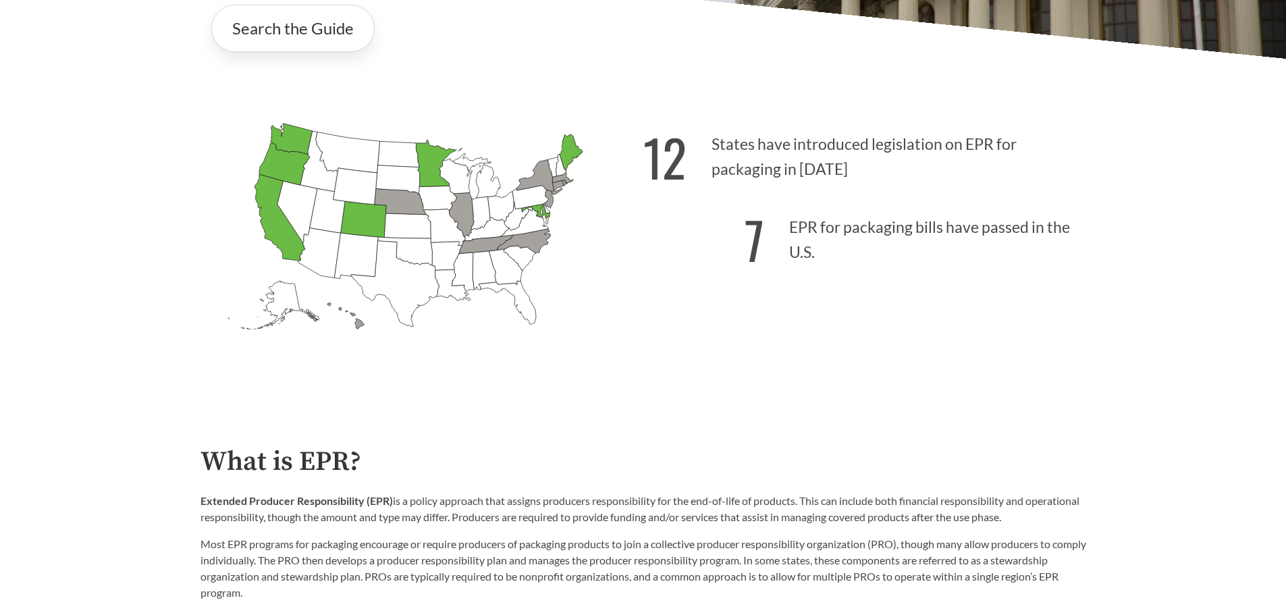
scroll to position [338, 0]
